Goal: Book appointment/travel/reservation

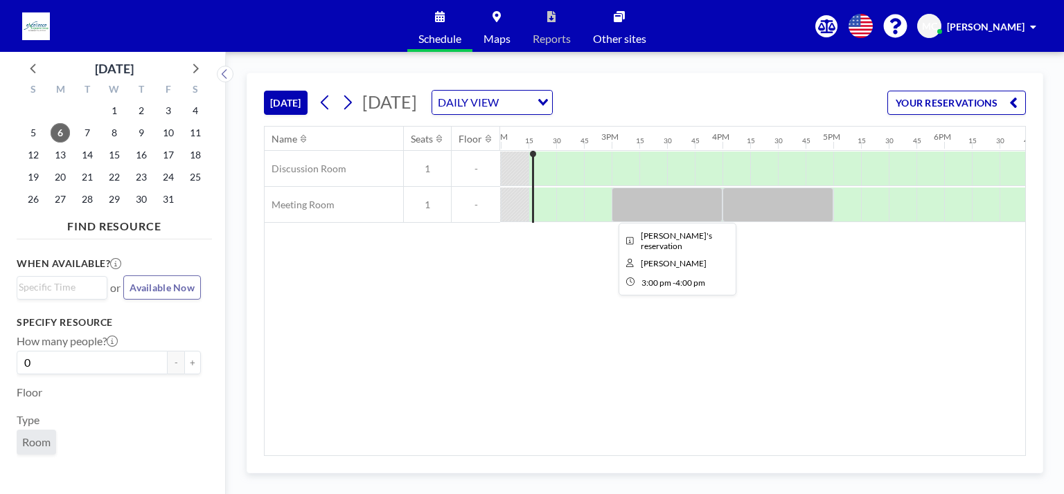
scroll to position [0, 1551]
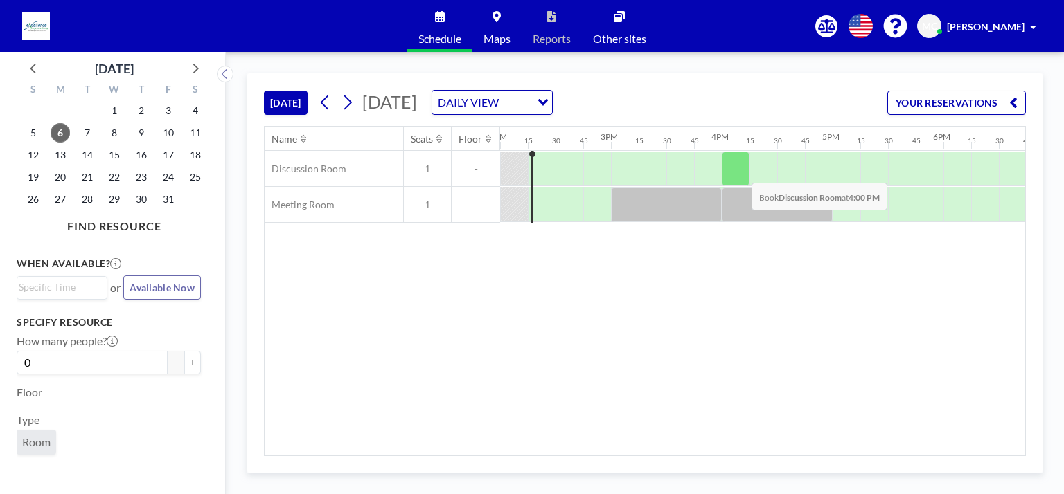
click at [740, 172] on div at bounding box center [736, 169] width 28 height 35
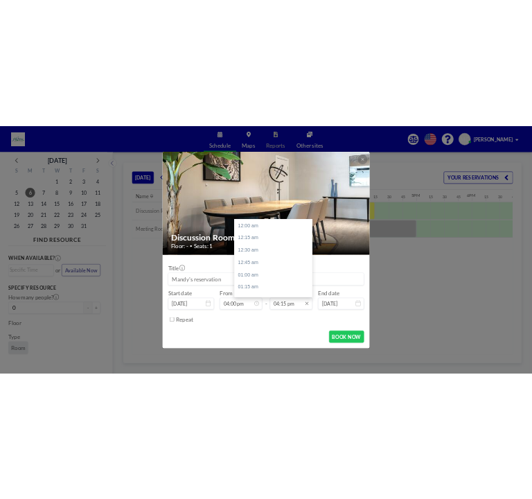
scroll to position [1602, 0]
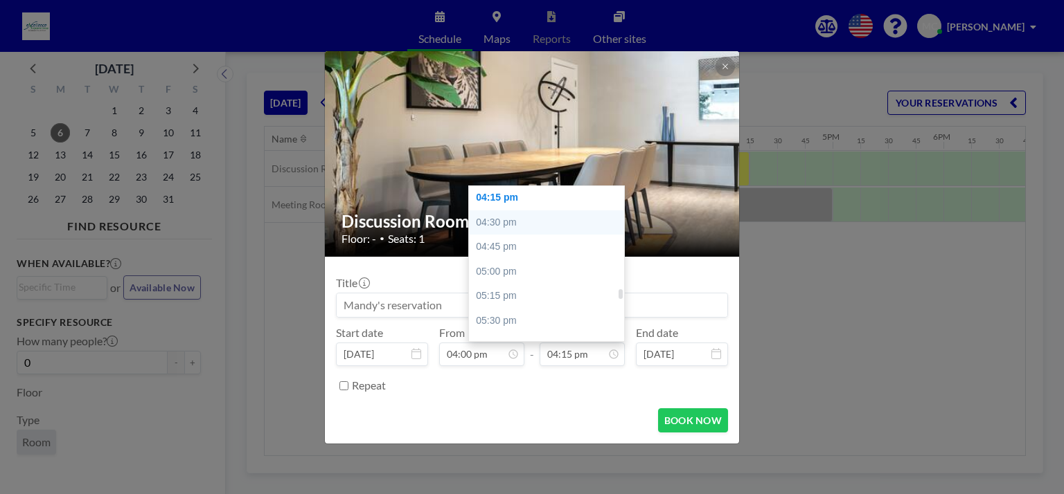
click at [528, 217] on div "04:30 pm" at bounding box center [550, 223] width 162 height 25
type input "04:30 pm"
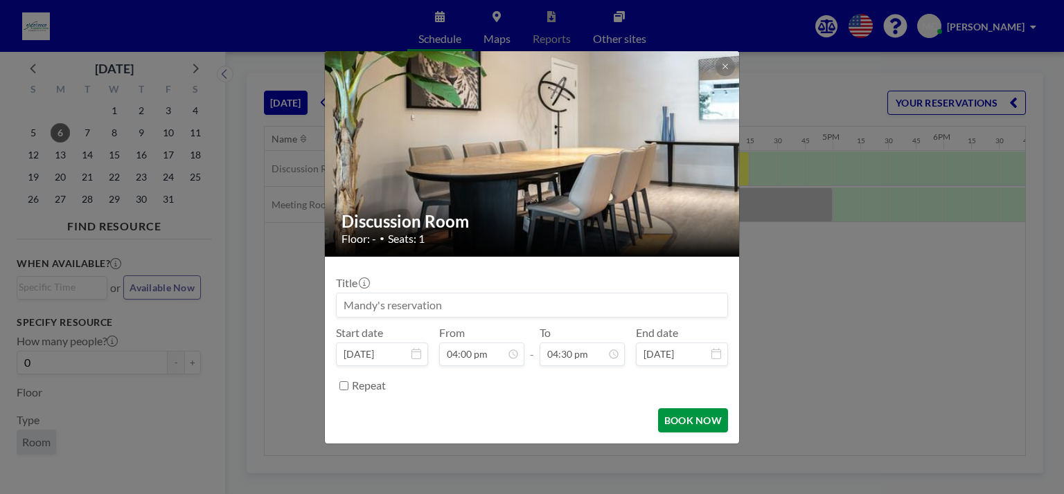
click at [708, 421] on button "BOOK NOW" at bounding box center [693, 421] width 70 height 24
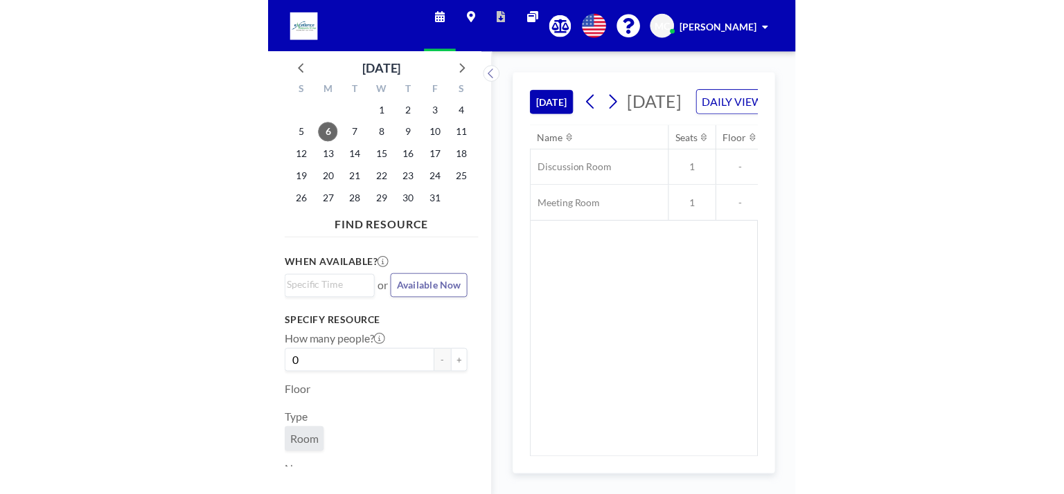
scroll to position [0, 1662]
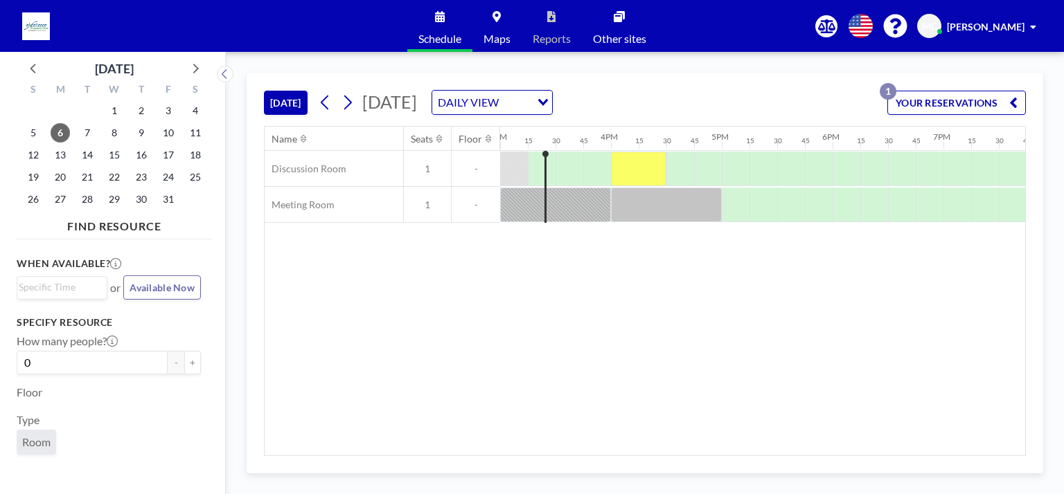
click at [357, 102] on button at bounding box center [348, 102] width 22 height 22
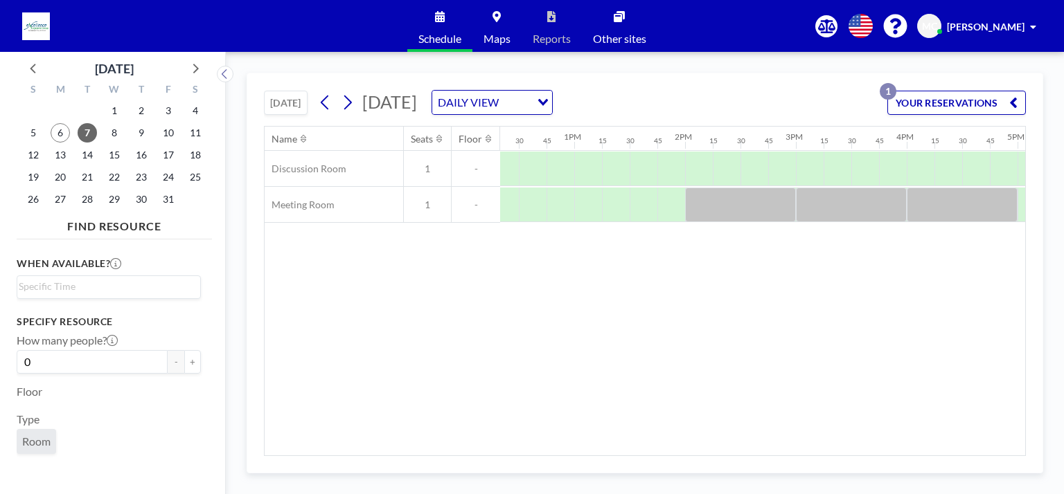
scroll to position [0, 1396]
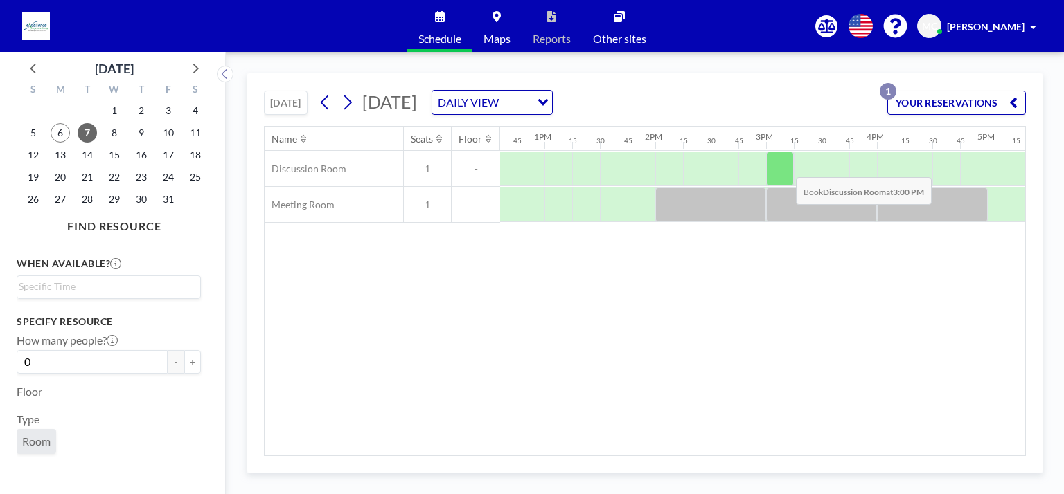
click at [531, 166] on div at bounding box center [780, 169] width 28 height 35
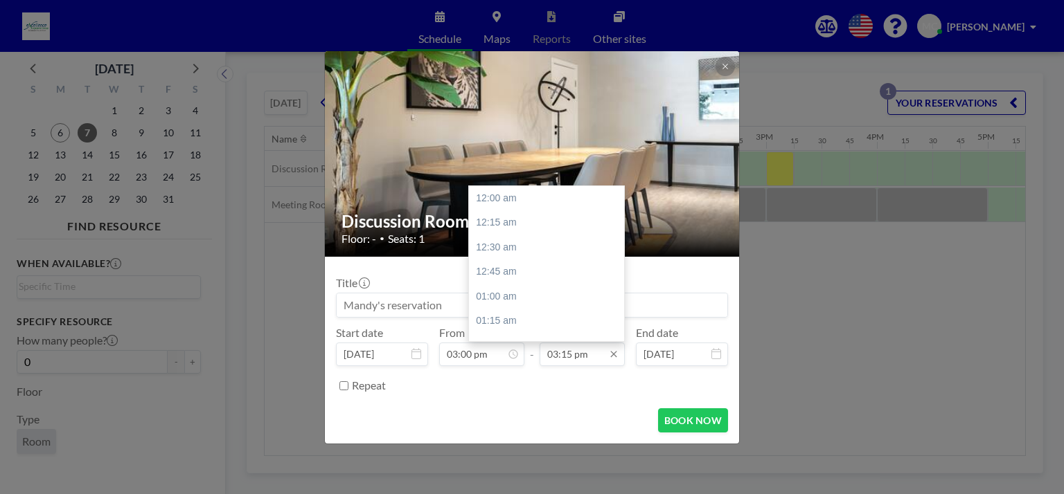
scroll to position [1504, 0]
click at [531, 351] on input "03:15 pm" at bounding box center [581, 355] width 85 height 24
click at [502, 276] on div "04:00 pm" at bounding box center [550, 272] width 162 height 25
type input "04:00 pm"
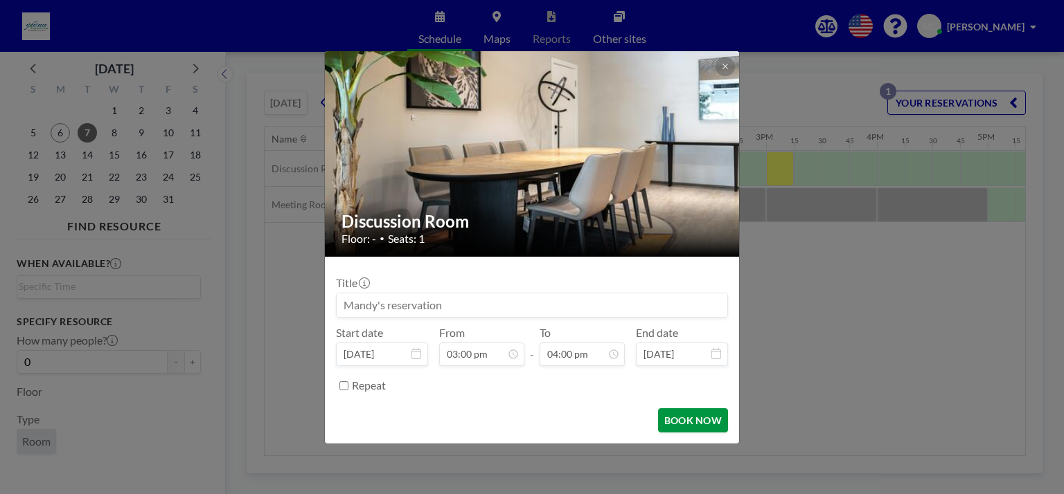
scroll to position [1577, 0]
click at [531, 420] on button "BOOK NOW" at bounding box center [693, 421] width 70 height 24
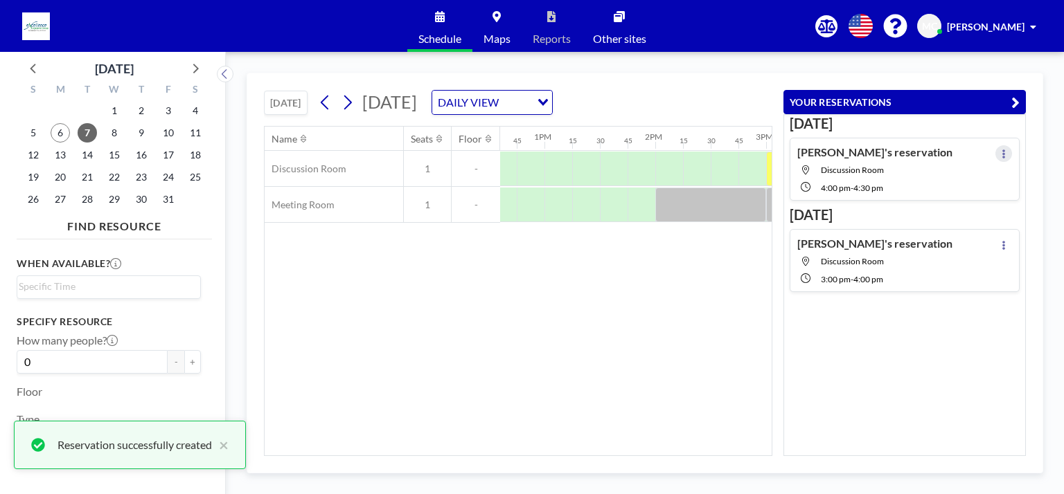
click at [531, 150] on button at bounding box center [1003, 153] width 17 height 17
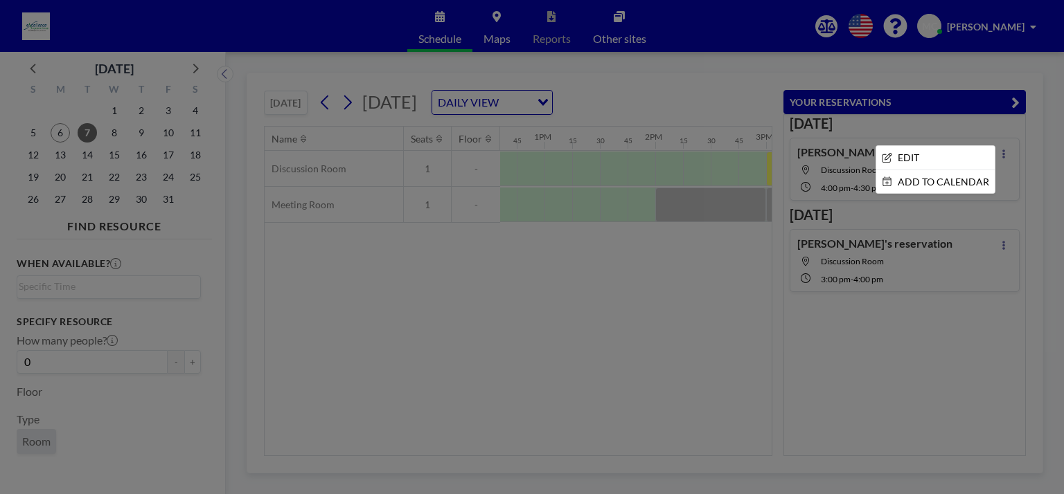
click at [531, 317] on div at bounding box center [532, 247] width 1064 height 494
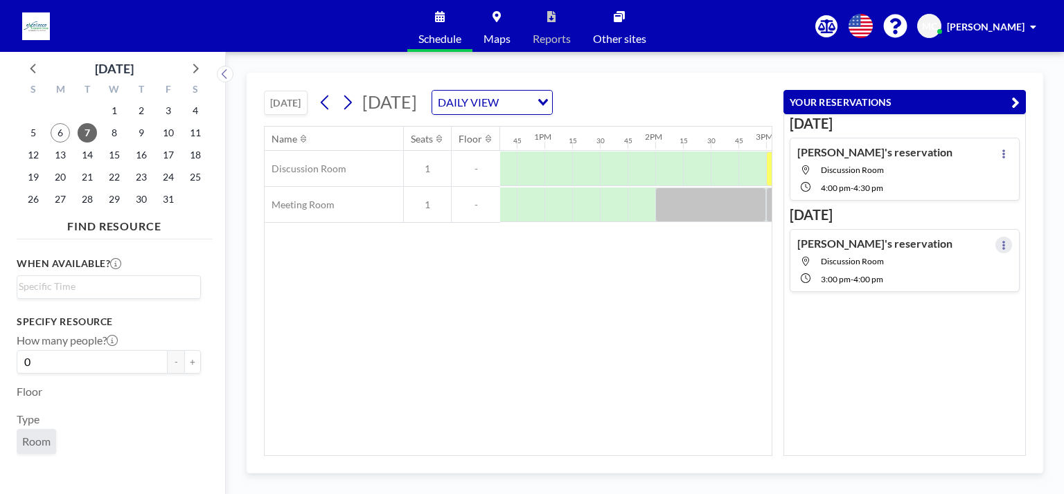
click at [531, 244] on icon at bounding box center [1003, 245] width 3 height 9
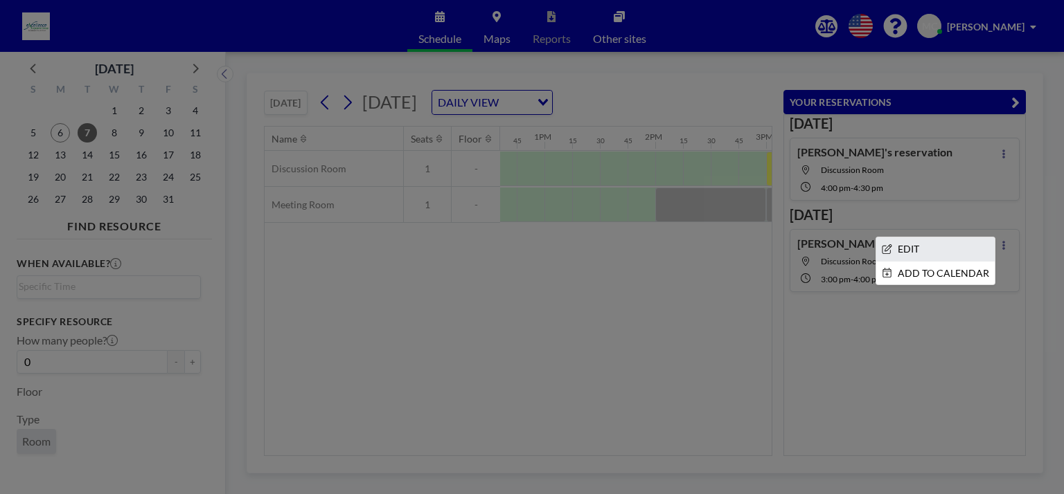
click at [531, 257] on li "EDIT" at bounding box center [935, 250] width 118 height 24
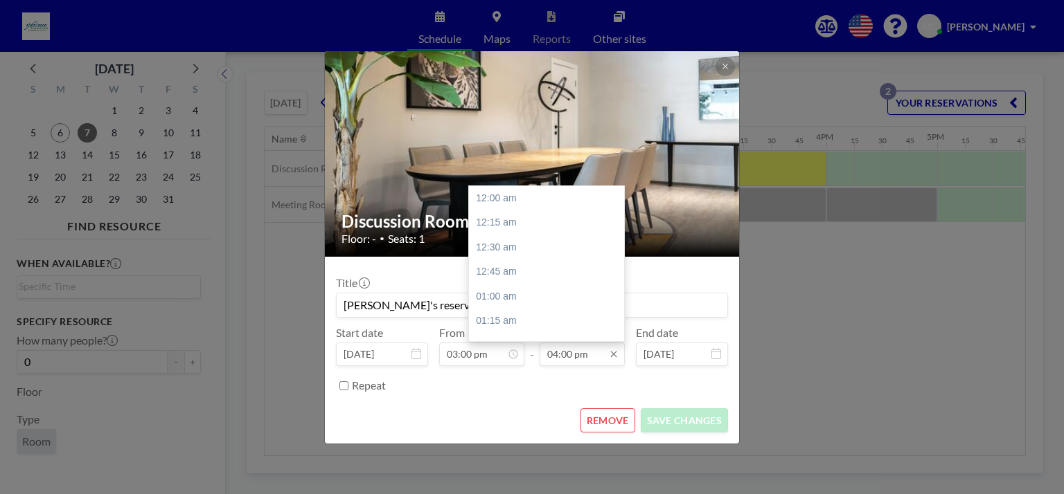
scroll to position [0, 1550]
click at [531, 355] on input "04:00 pm" at bounding box center [581, 355] width 85 height 24
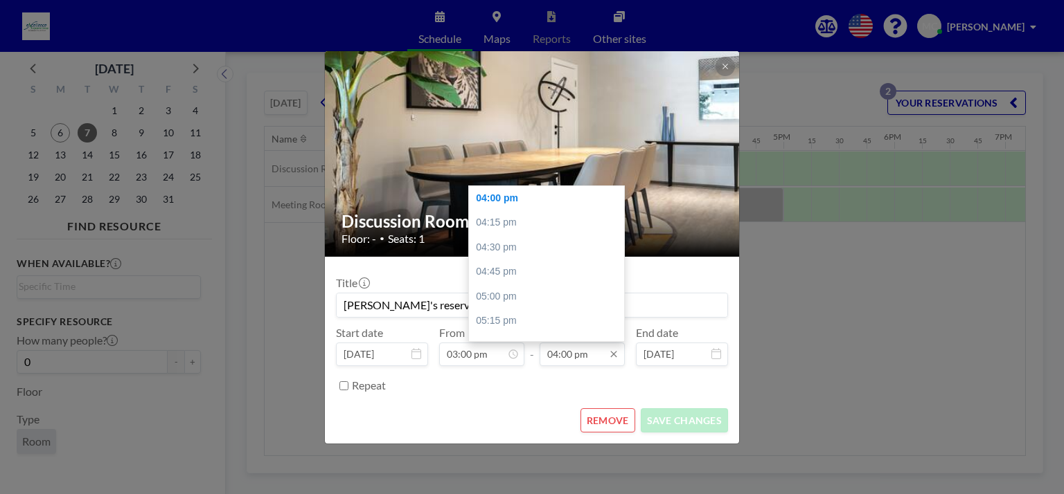
scroll to position [0, 1634]
click at [531, 253] on div "04:30 pm" at bounding box center [550, 247] width 162 height 25
type input "04:30 pm"
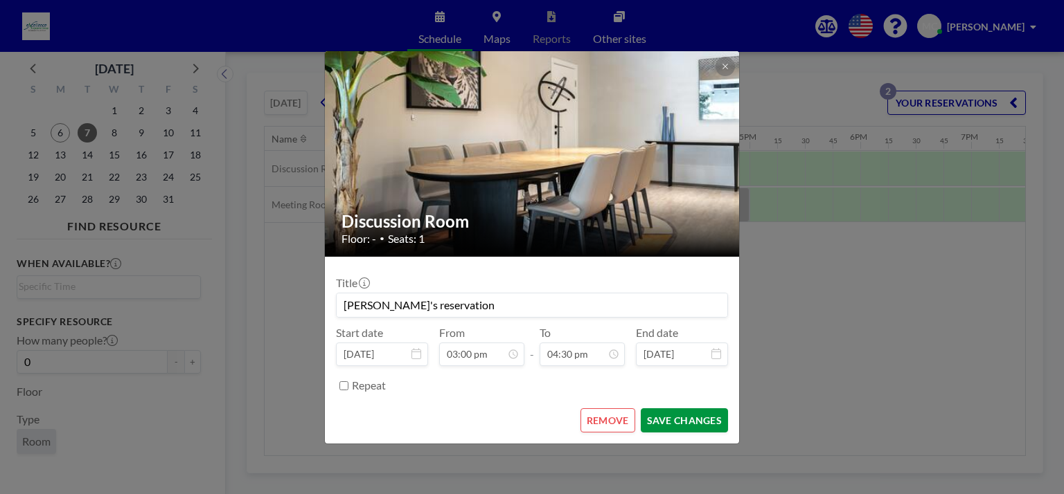
click at [531, 423] on button "SAVE CHANGES" at bounding box center [684, 421] width 87 height 24
